Goal: Find specific page/section: Find specific page/section

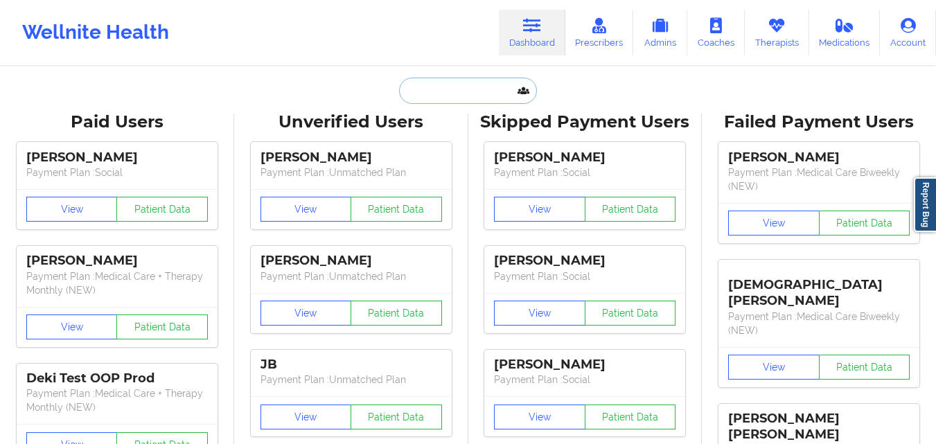
click at [460, 90] on input "text" at bounding box center [467, 91] width 137 height 26
paste input "[PERSON_NAME]"
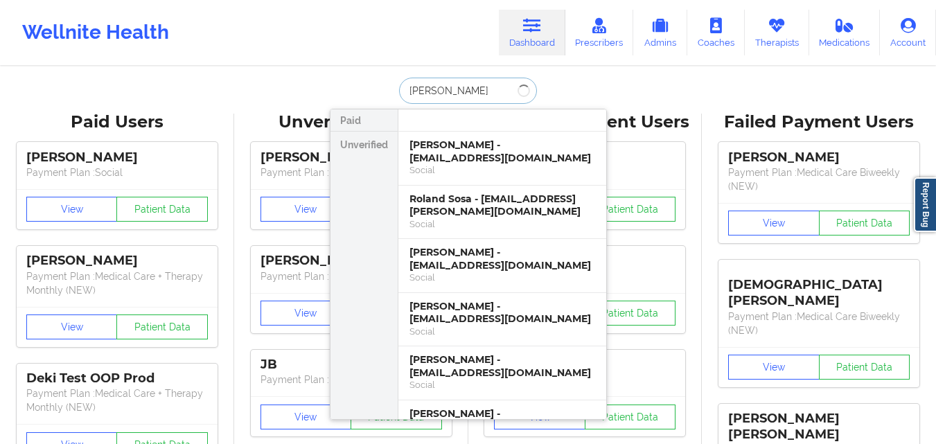
type input "[PERSON_NAME]"
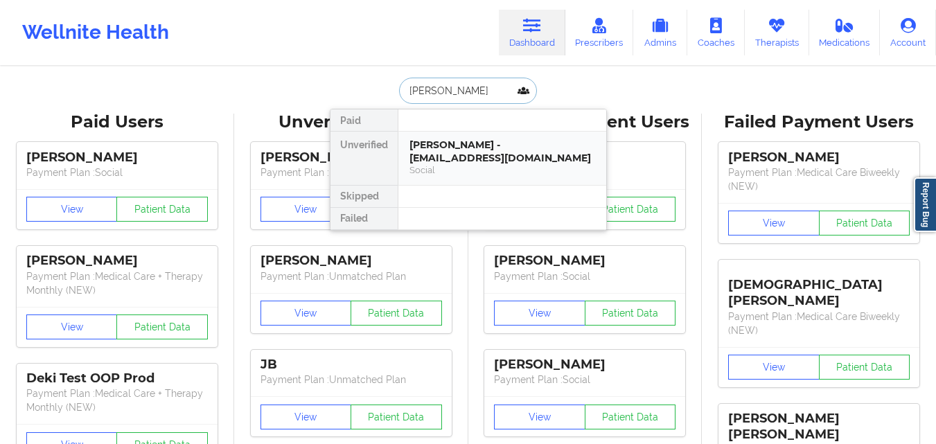
click at [538, 166] on div "Social" at bounding box center [502, 170] width 186 height 12
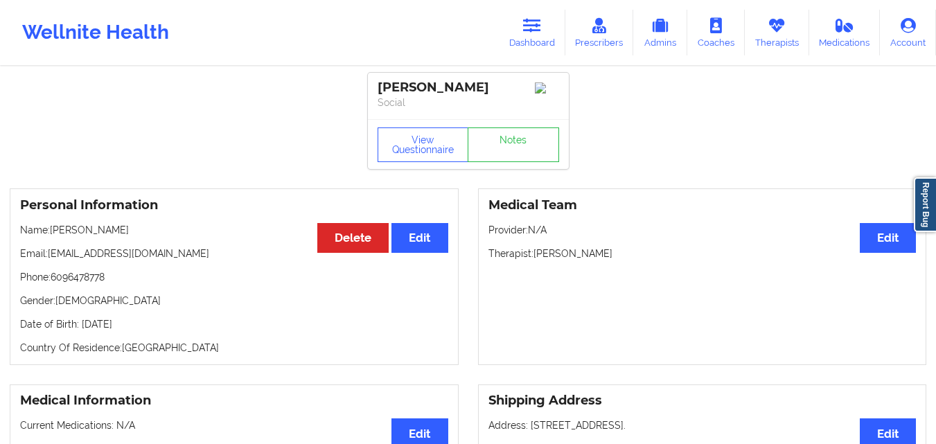
click at [96, 278] on p "Phone: [PHONE_NUMBER]" at bounding box center [234, 277] width 428 height 14
copy p "6096478778"
click at [522, 33] on link "Dashboard" at bounding box center [532, 33] width 67 height 46
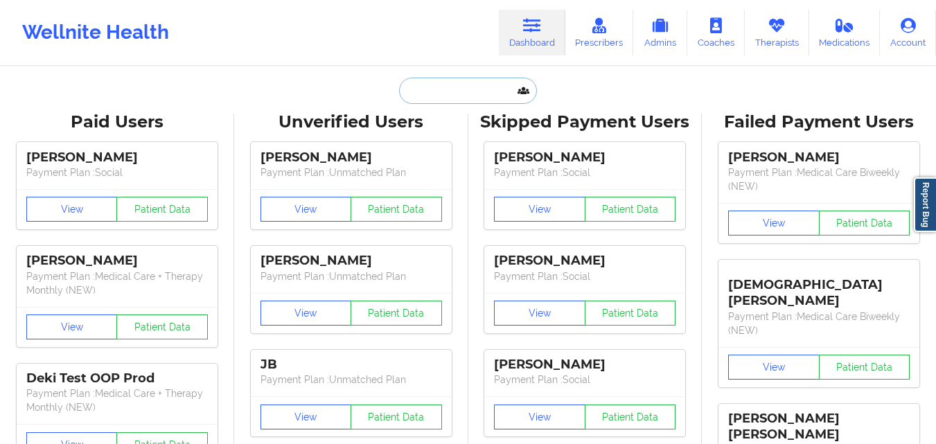
click at [432, 78] on input "text" at bounding box center [467, 91] width 137 height 26
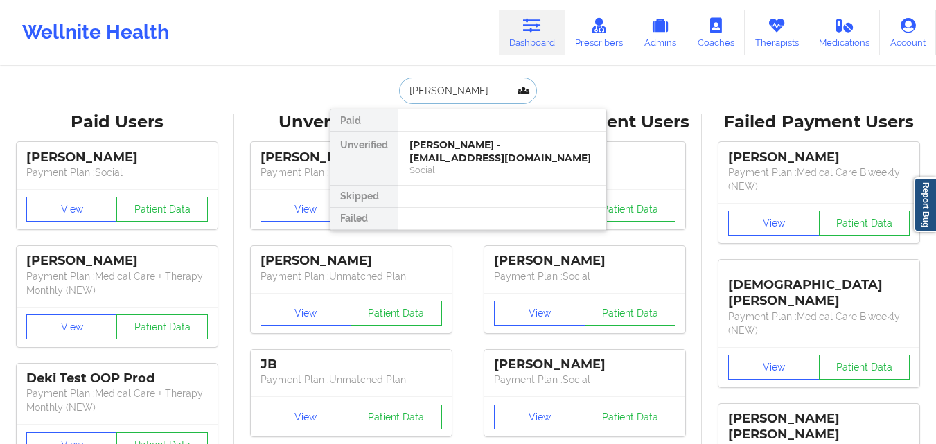
type input "[PERSON_NAME]"
click at [475, 143] on div "[PERSON_NAME] - [EMAIL_ADDRESS][DOMAIN_NAME]" at bounding box center [502, 152] width 186 height 26
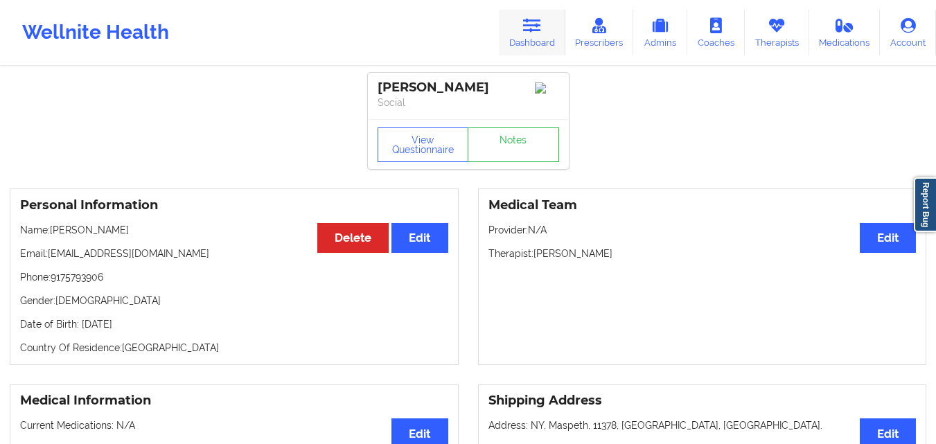
click at [523, 46] on link "Dashboard" at bounding box center [532, 33] width 67 height 46
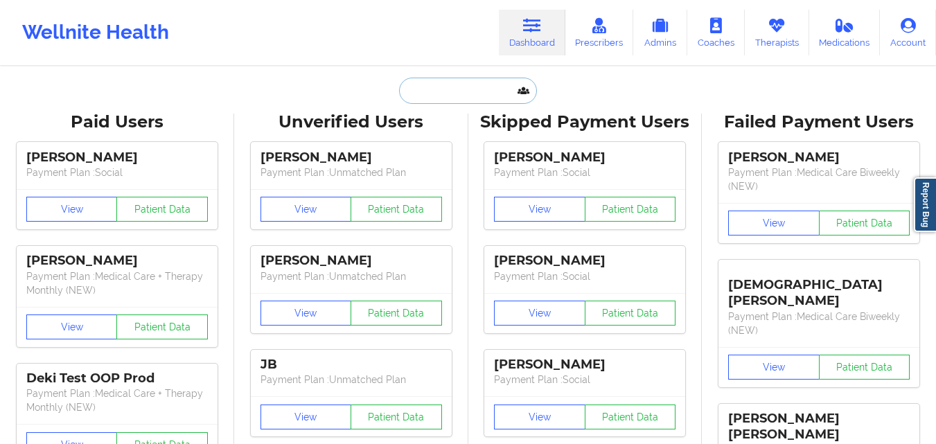
click at [442, 89] on input "text" at bounding box center [467, 91] width 137 height 26
paste input "[PERSON_NAME]"
type input "[PERSON_NAME]"
click at [770, 37] on link "Therapists" at bounding box center [777, 33] width 64 height 46
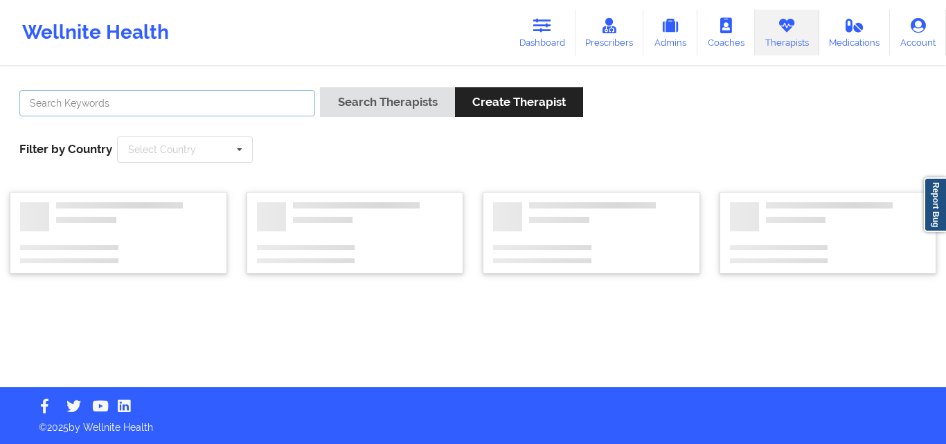
click at [301, 98] on input "text" at bounding box center [167, 103] width 296 height 26
paste input "[PERSON_NAME]"
type input "[PERSON_NAME]"
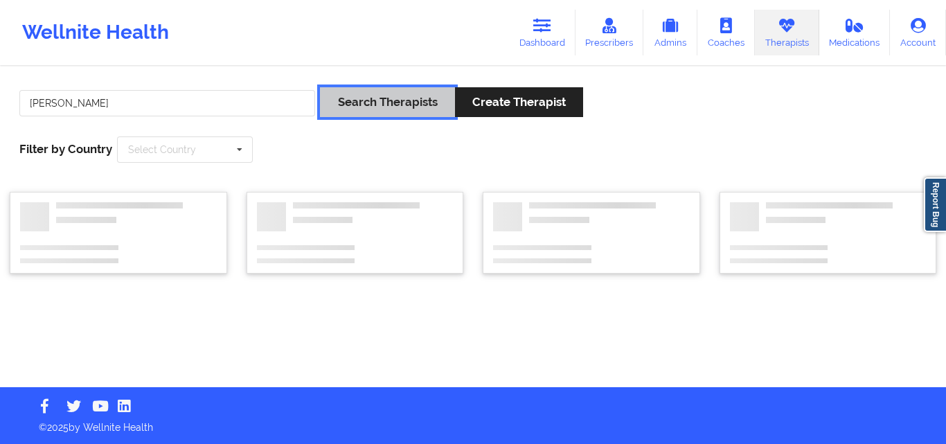
click at [364, 87] on button "Search Therapists" at bounding box center [387, 102] width 134 height 30
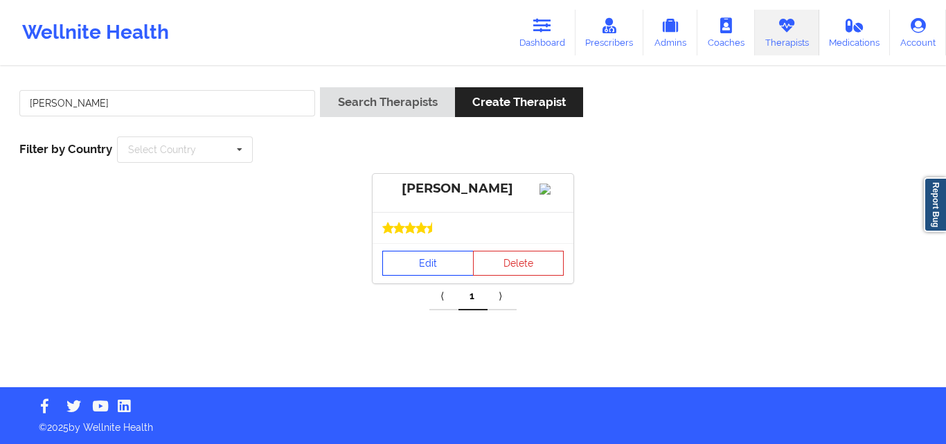
click at [420, 276] on link "Edit" at bounding box center [427, 263] width 91 height 25
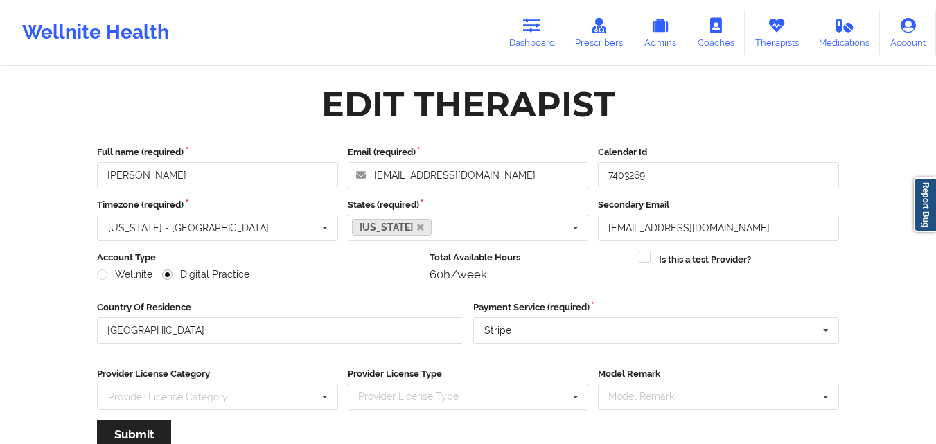
scroll to position [139, 0]
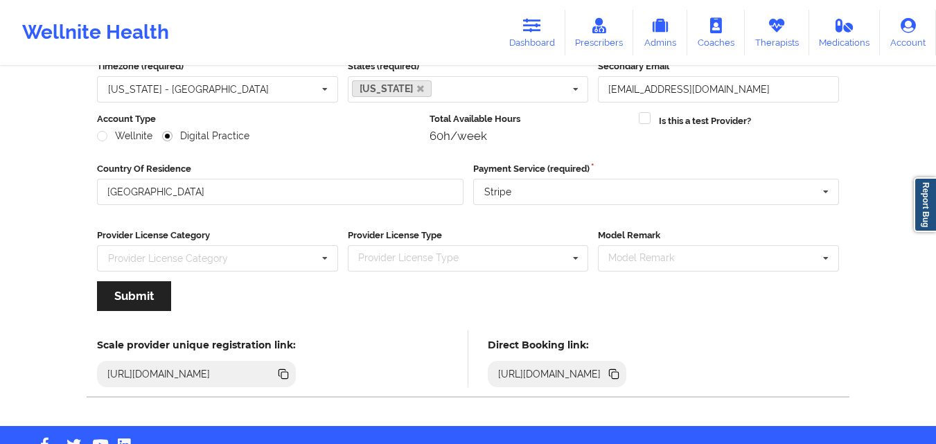
click at [621, 377] on icon at bounding box center [613, 373] width 15 height 15
